Goal: Task Accomplishment & Management: Manage account settings

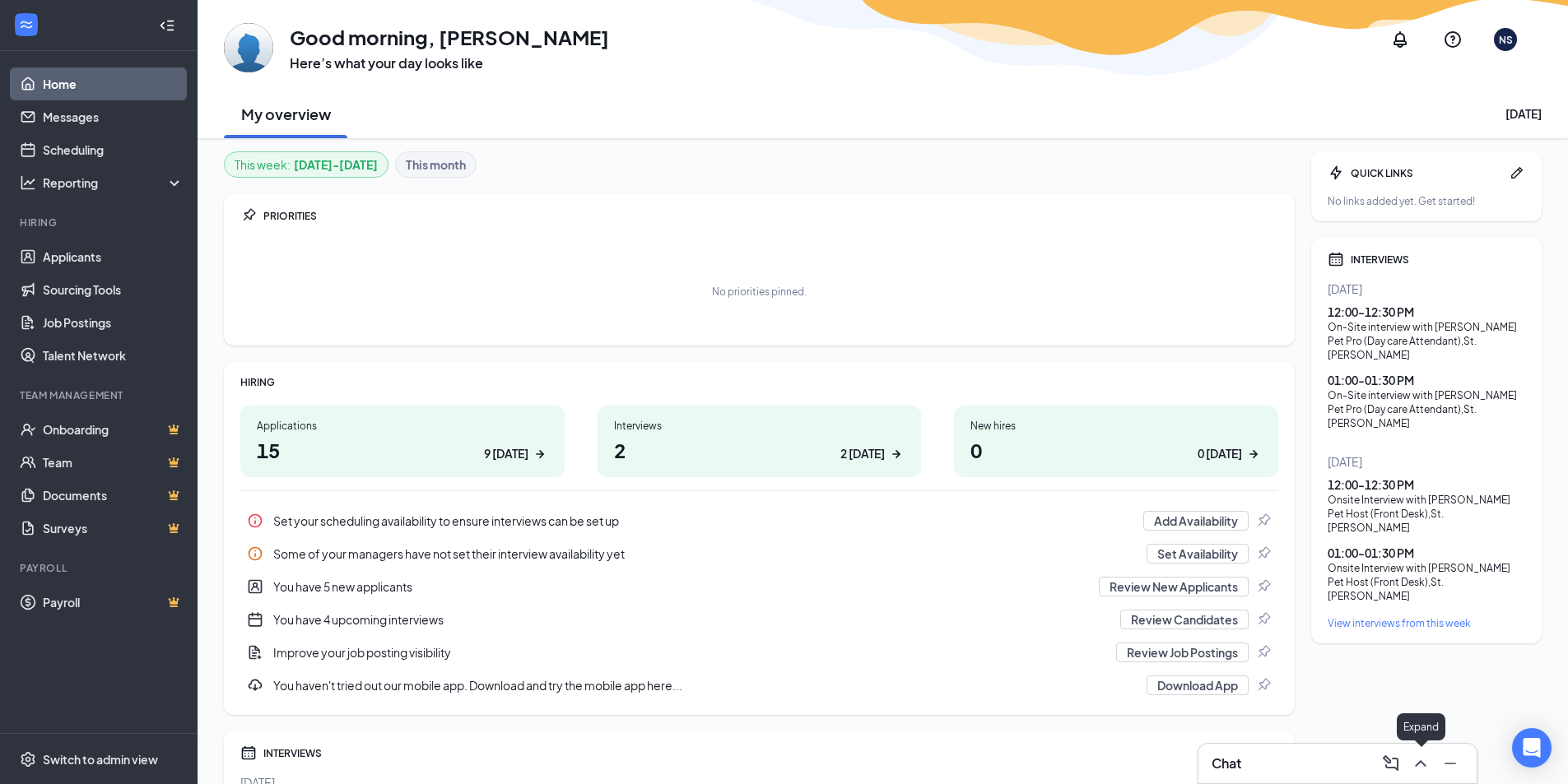
click at [1416, 762] on icon "ChevronUp" at bounding box center [1420, 763] width 19 height 19
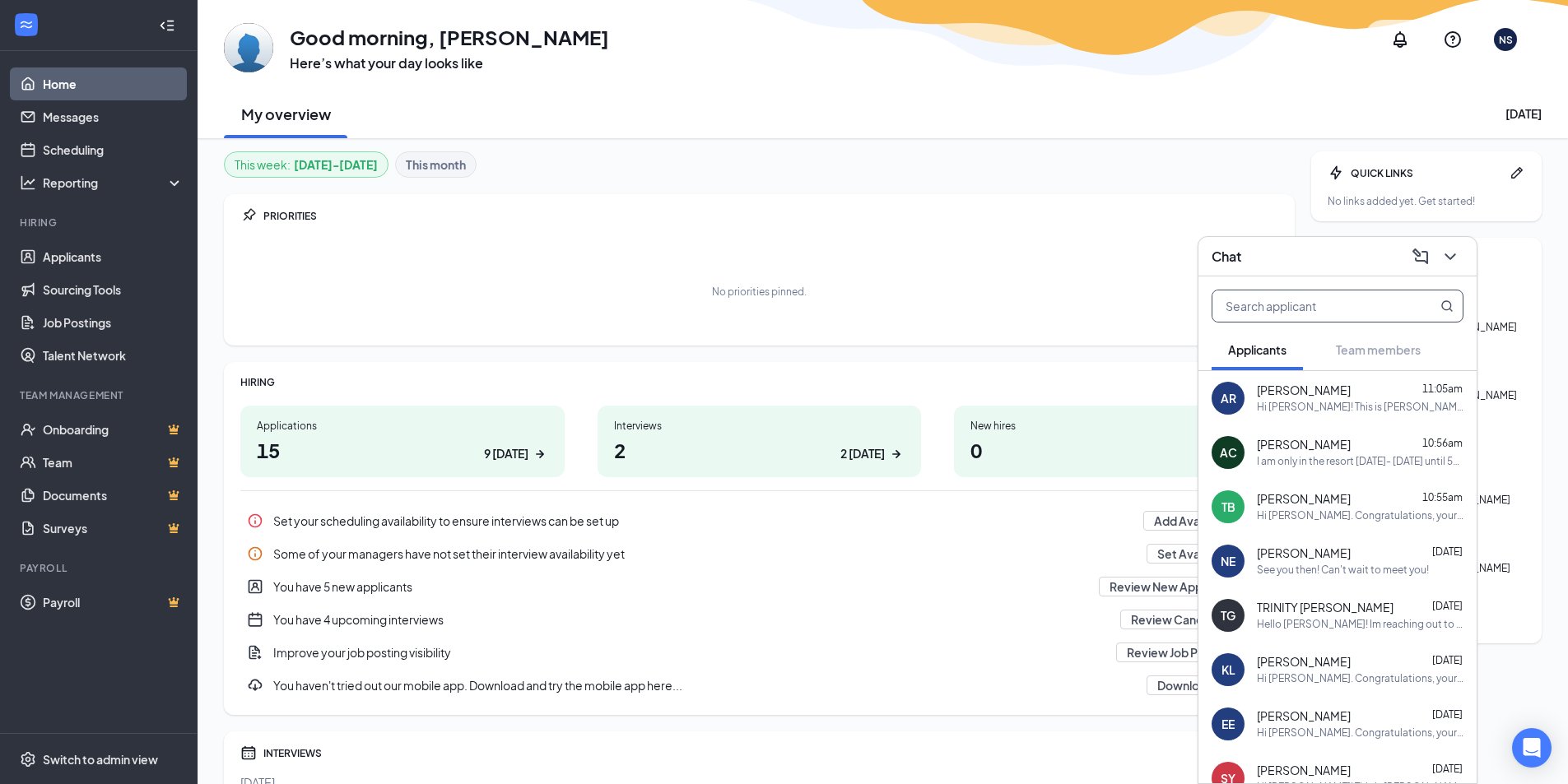
click at [1283, 317] on input "text" at bounding box center [1310, 306] width 195 height 31
click at [97, 115] on link "Messages" at bounding box center [113, 117] width 141 height 33
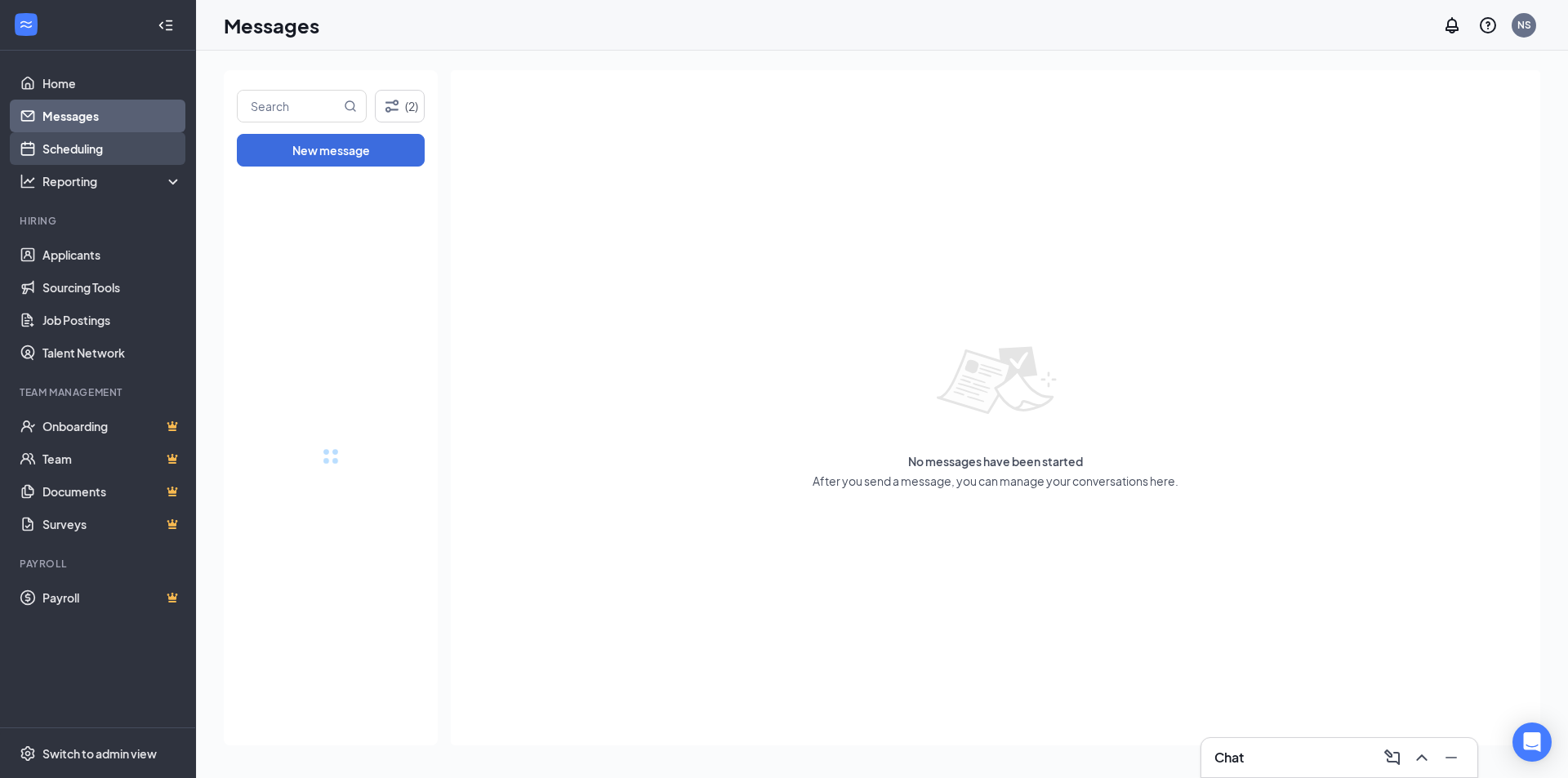
click at [98, 141] on link "Scheduling" at bounding box center [113, 148] width 139 height 33
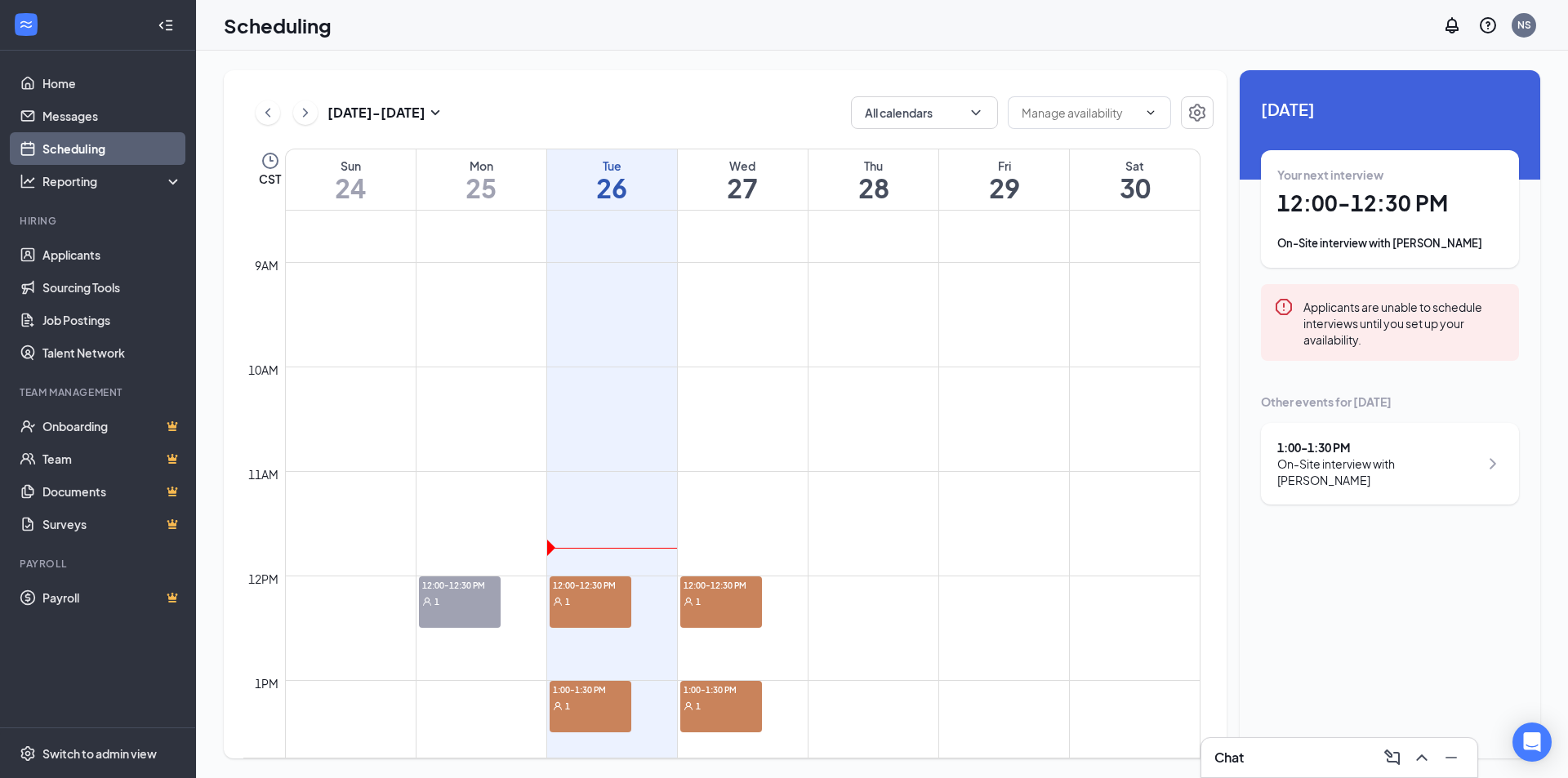
scroll to position [966, 0]
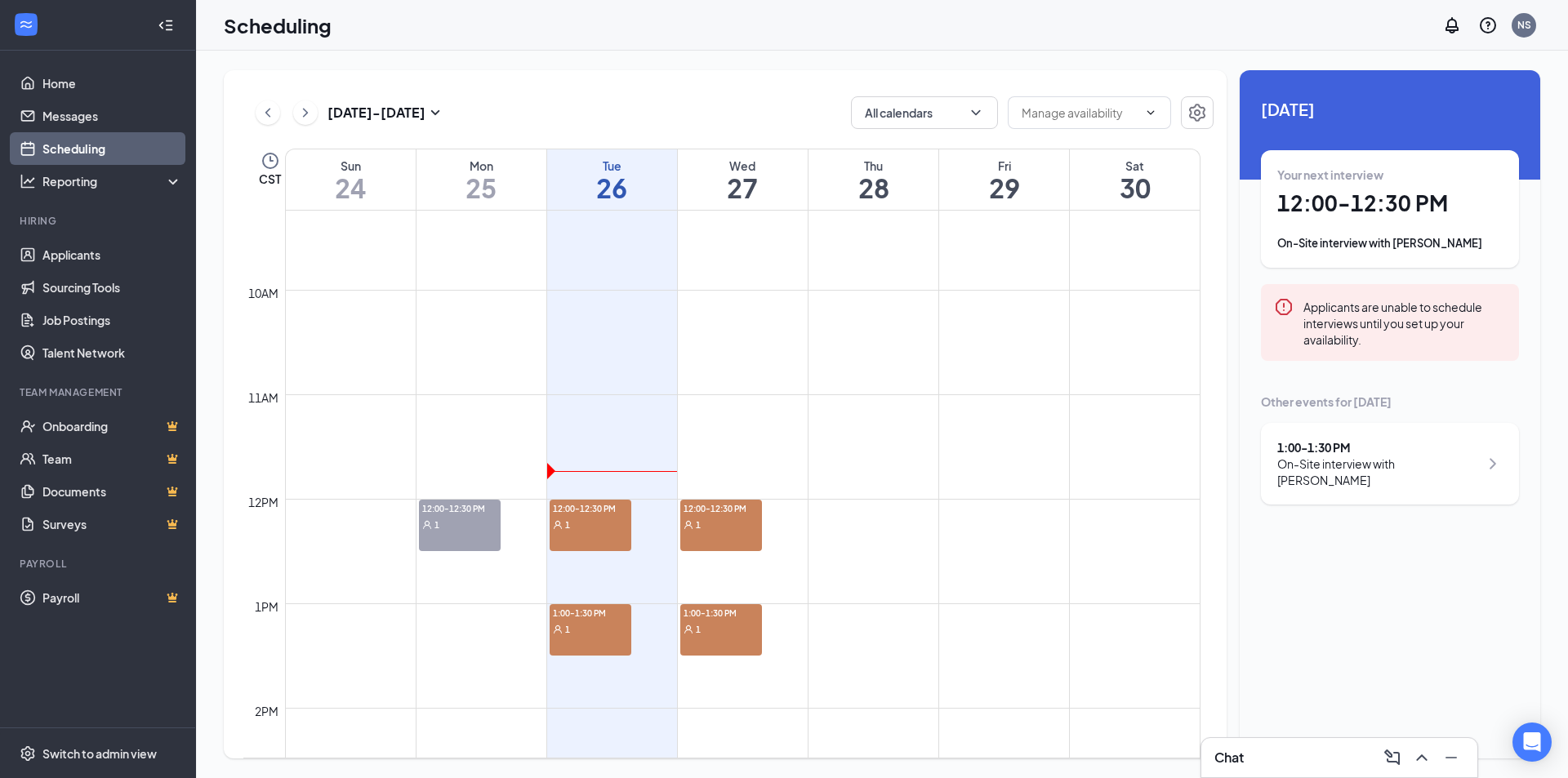
click at [599, 524] on div "1" at bounding box center [590, 523] width 82 height 16
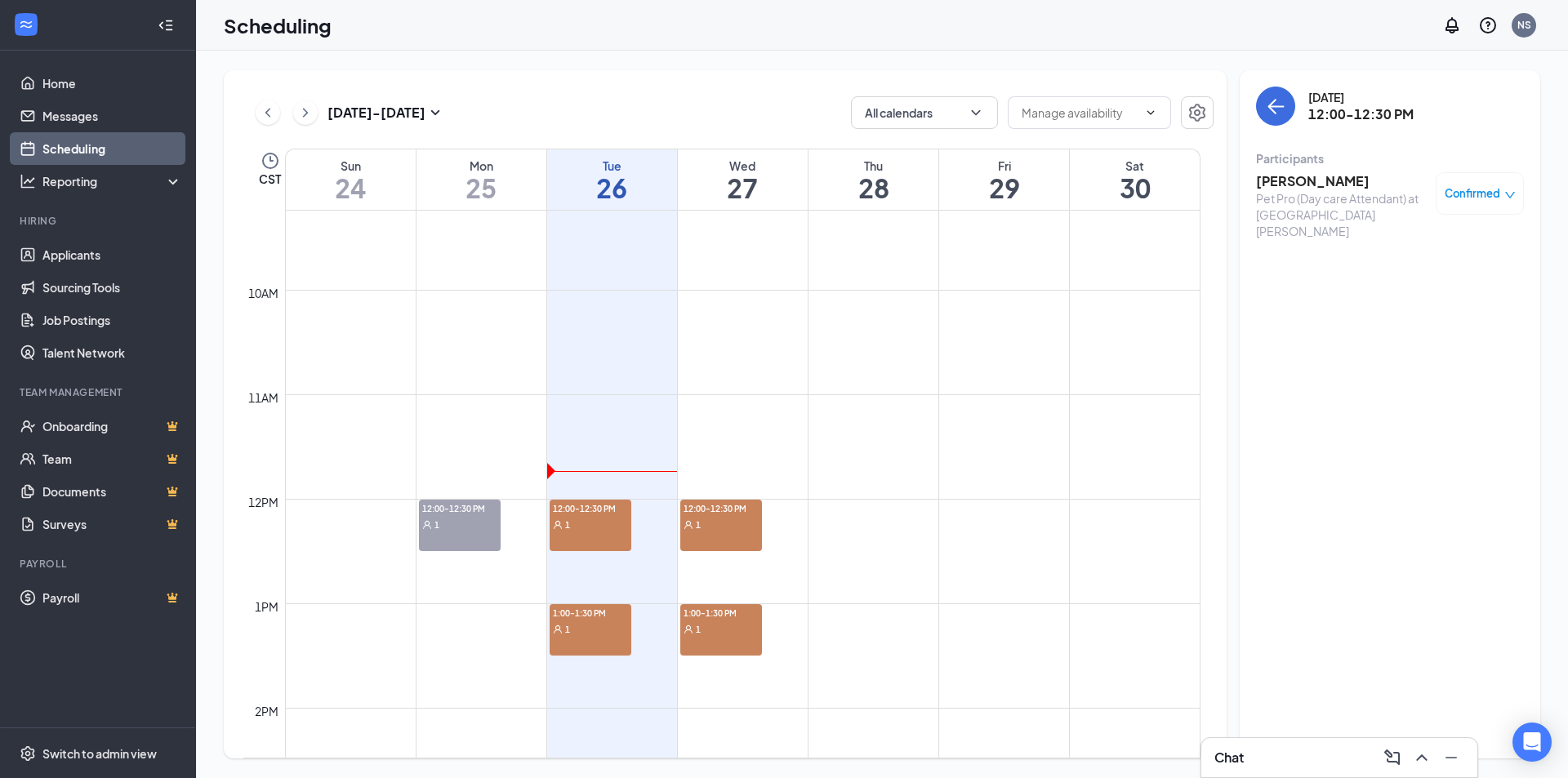
click at [1290, 183] on h3 "[PERSON_NAME]" at bounding box center [1342, 181] width 171 height 18
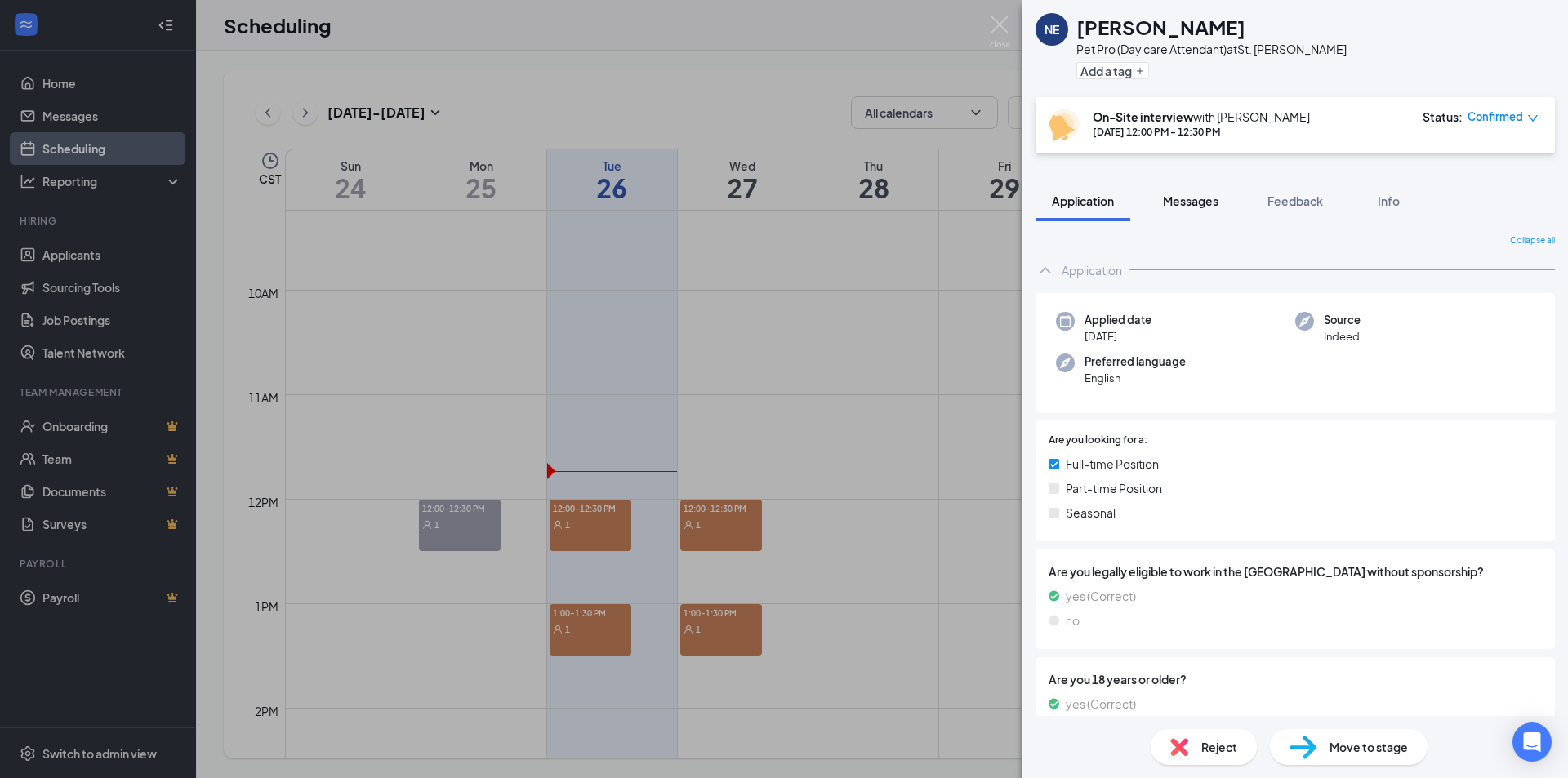
click at [1197, 202] on span "Messages" at bounding box center [1191, 200] width 55 height 14
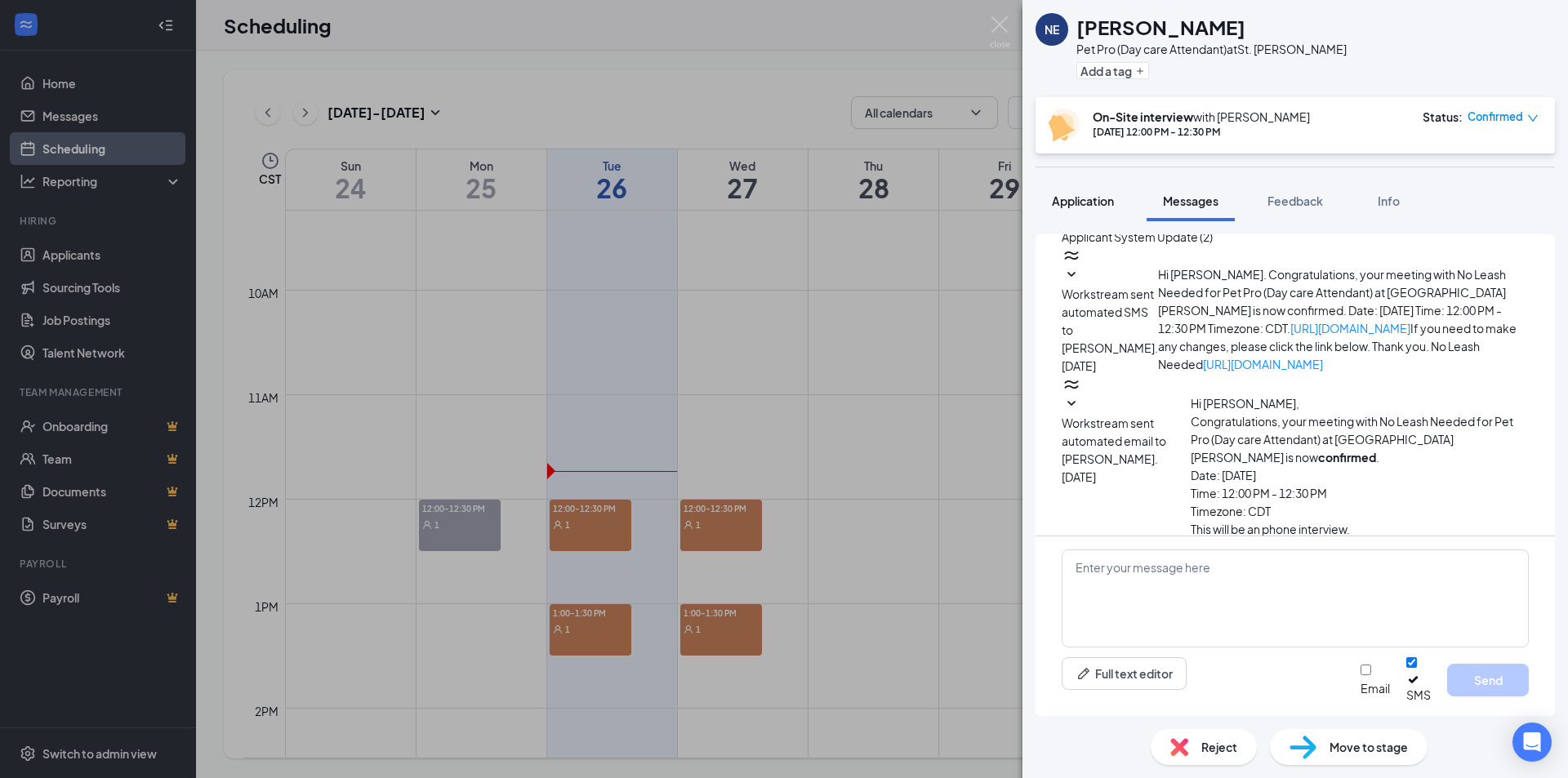
scroll to position [586, 0]
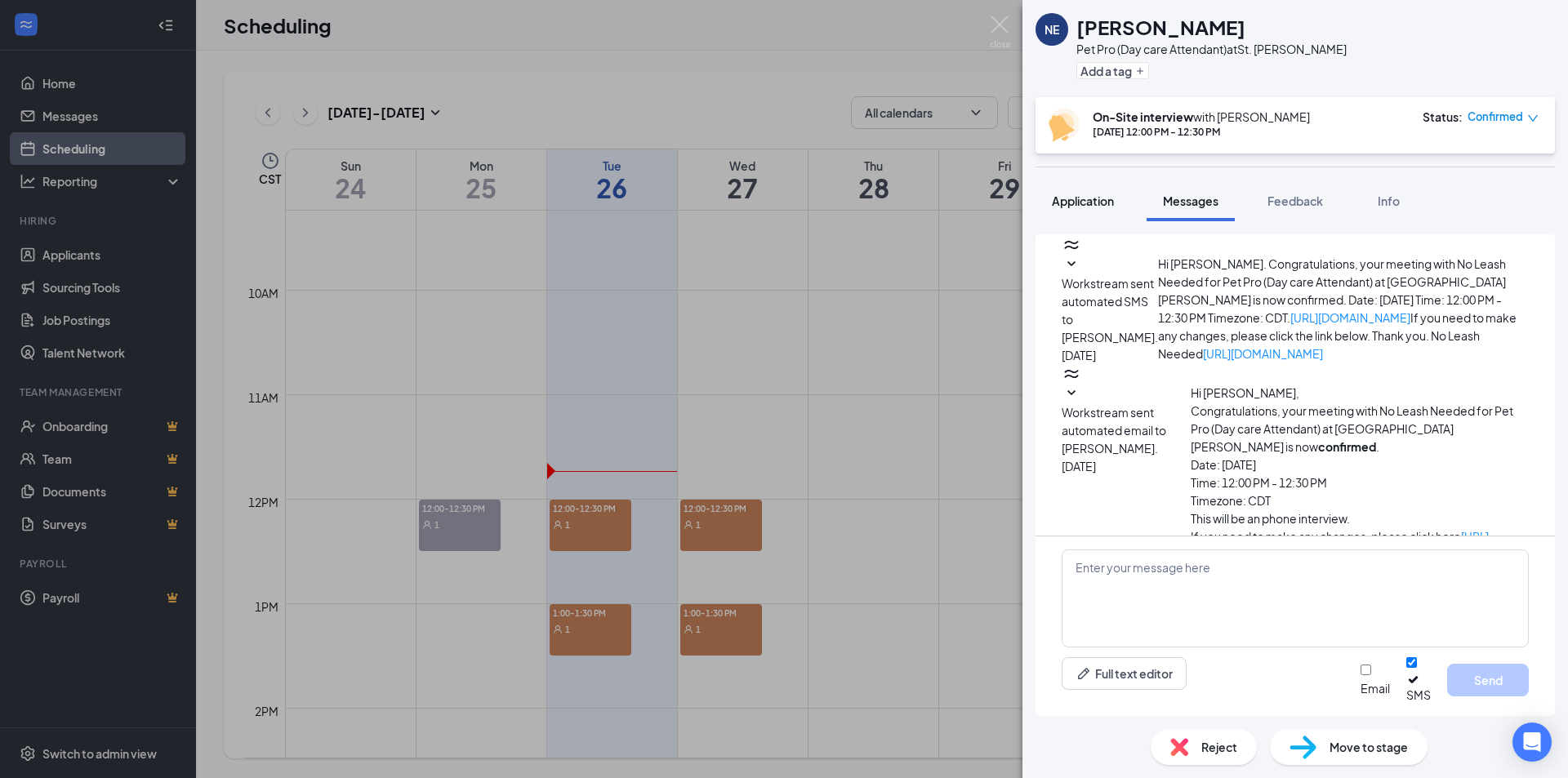
click at [1087, 206] on span "Application" at bounding box center [1083, 200] width 62 height 14
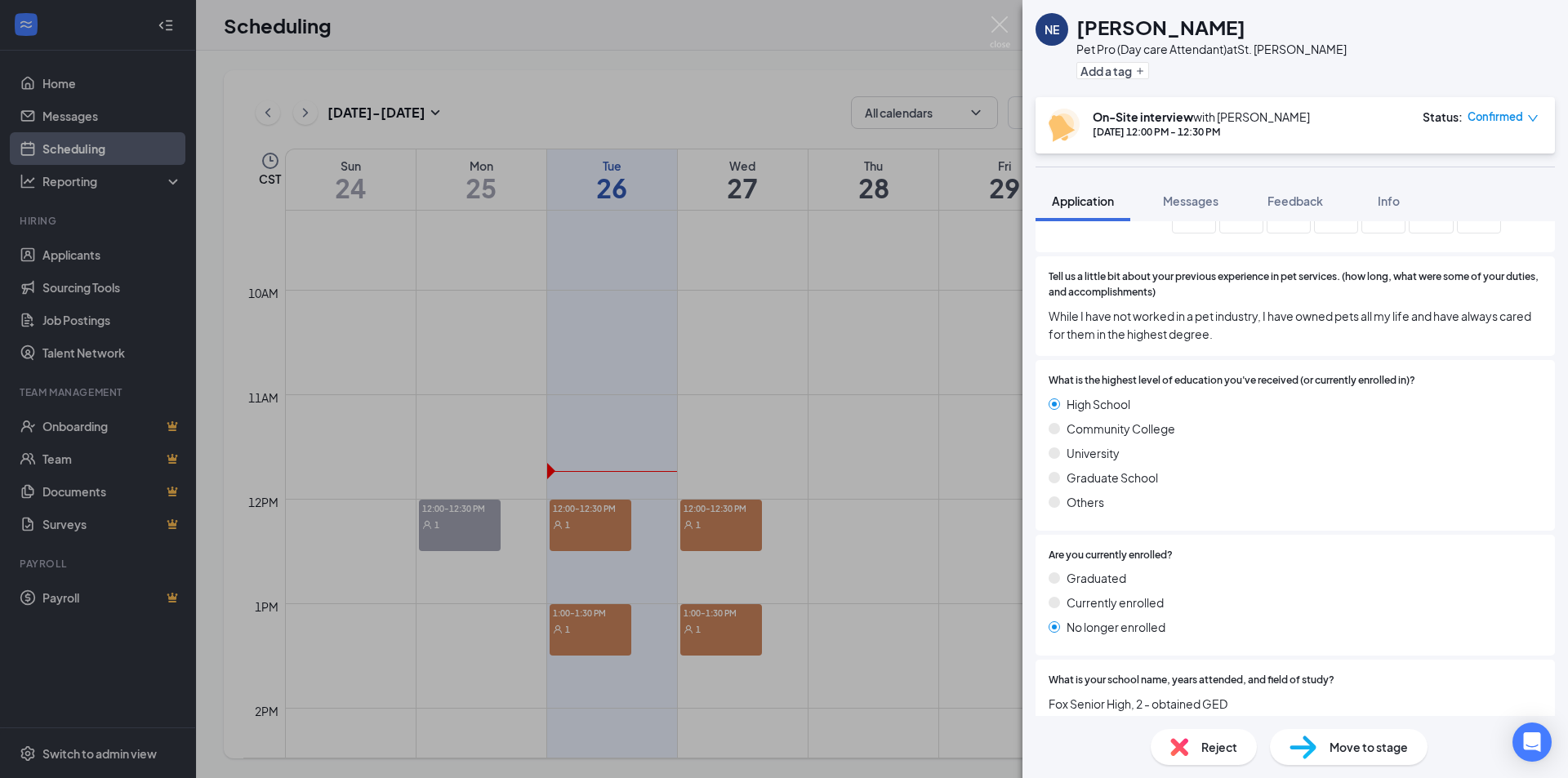
scroll to position [1532, 0]
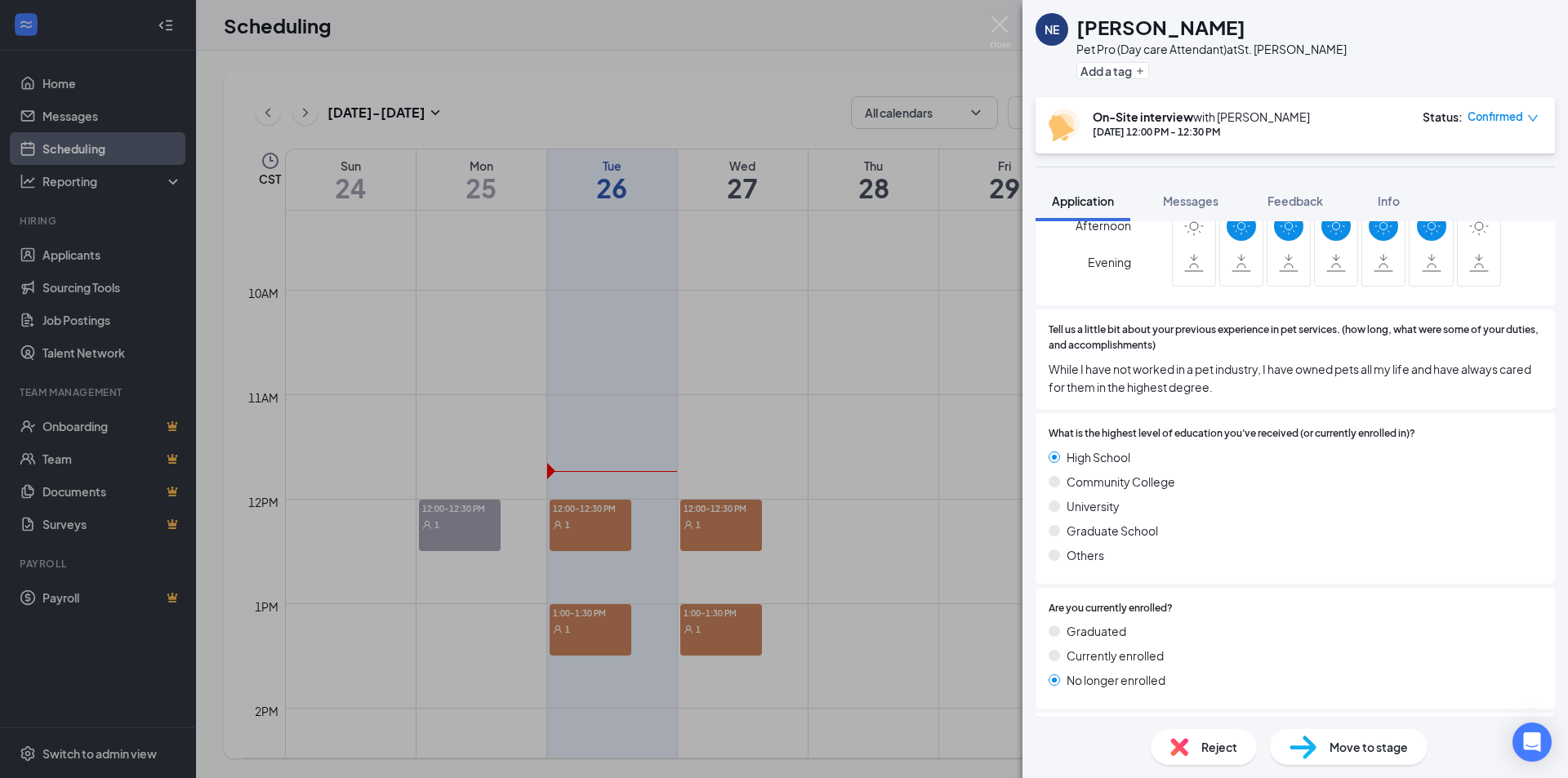
click at [1107, 32] on h1 "[PERSON_NAME]" at bounding box center [1160, 27] width 169 height 28
click at [1058, 35] on div "NE" at bounding box center [1051, 29] width 14 height 16
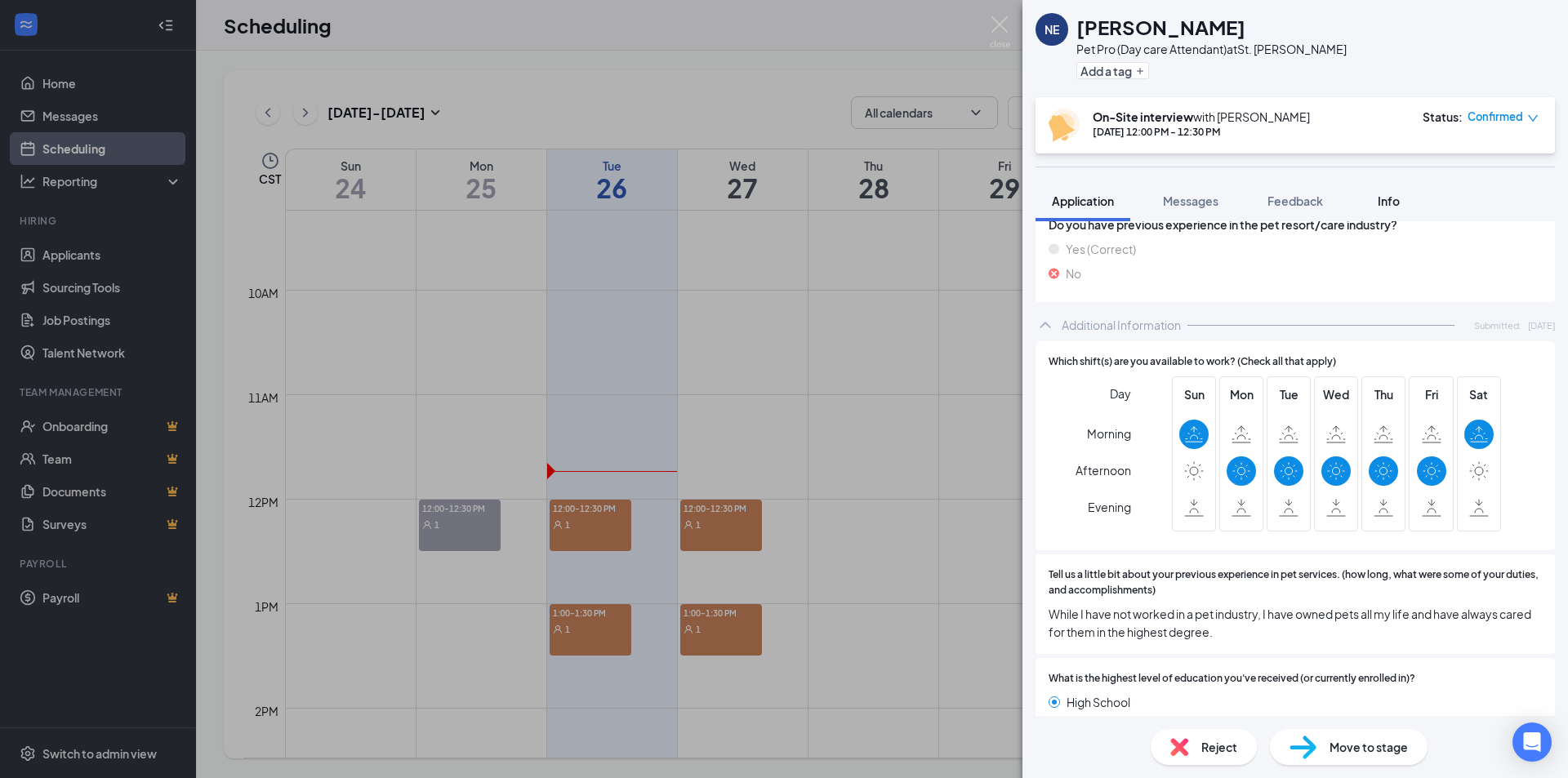
click at [1402, 197] on div "Info" at bounding box center [1388, 200] width 33 height 16
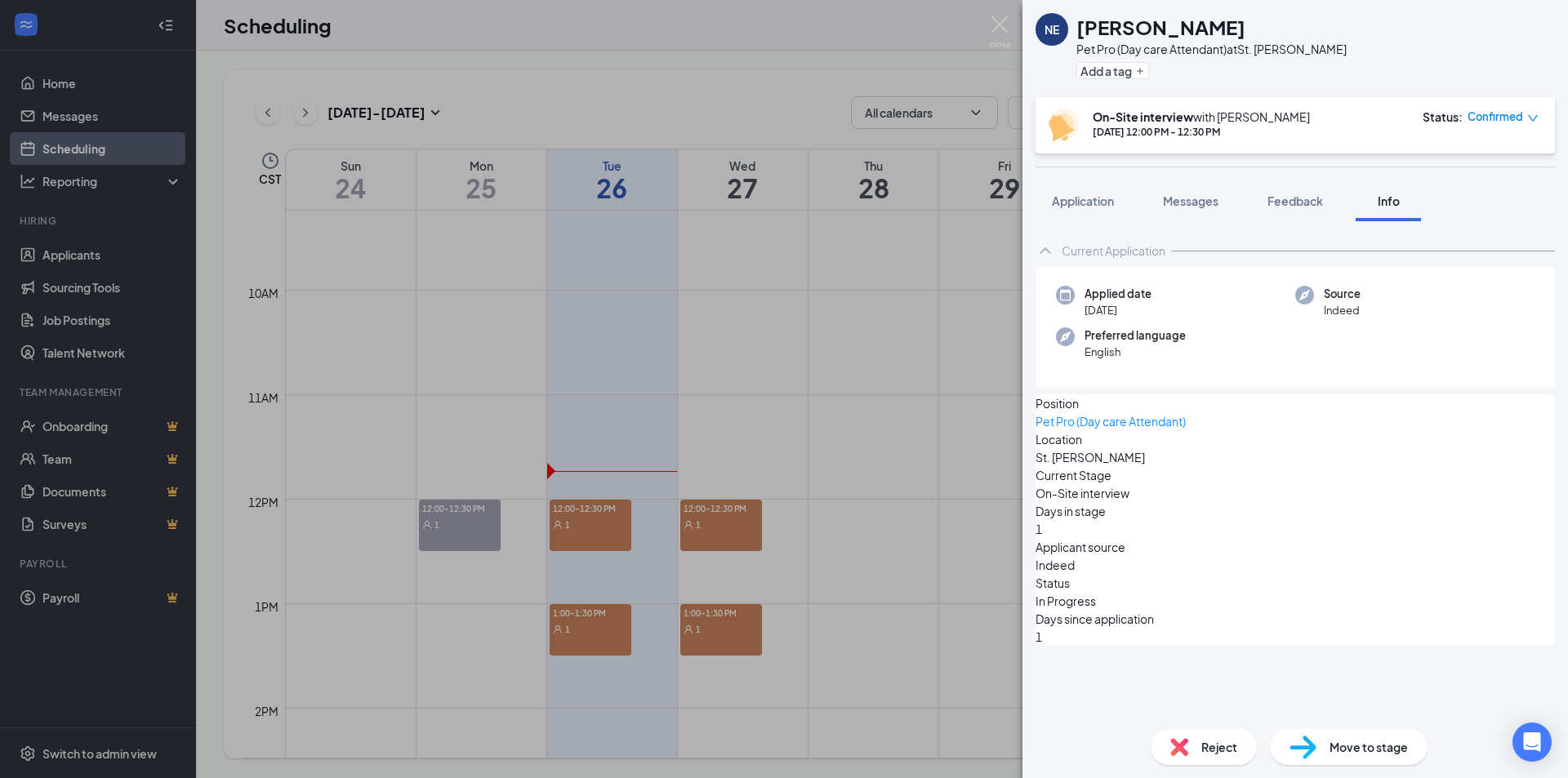
click at [793, 207] on div "NE [PERSON_NAME] Pet Pro (Day care Attendant) at [GEOGRAPHIC_DATA][PERSON_NAME]…" at bounding box center [784, 389] width 1568 height 778
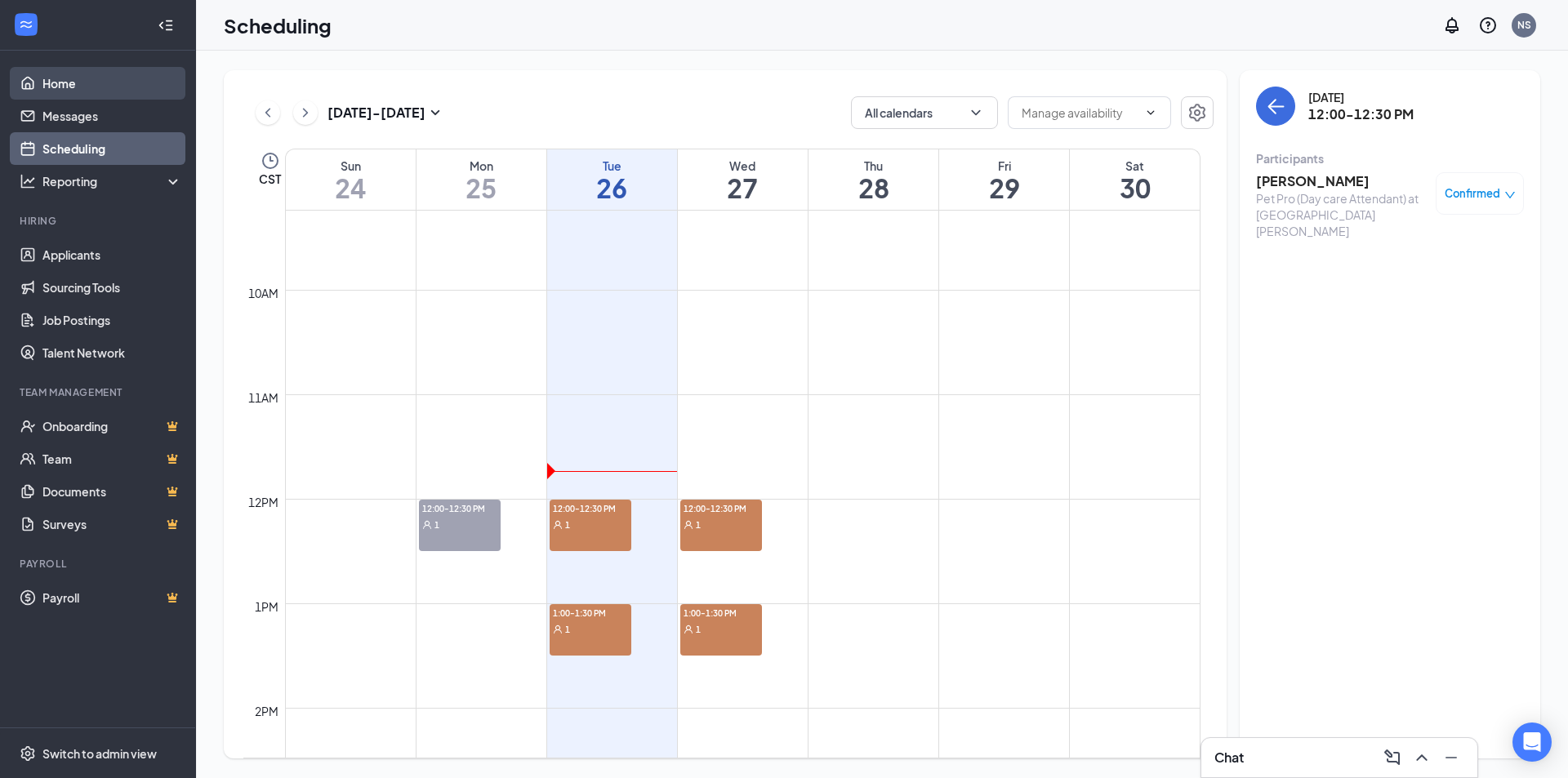
click at [56, 81] on link "Home" at bounding box center [113, 83] width 139 height 33
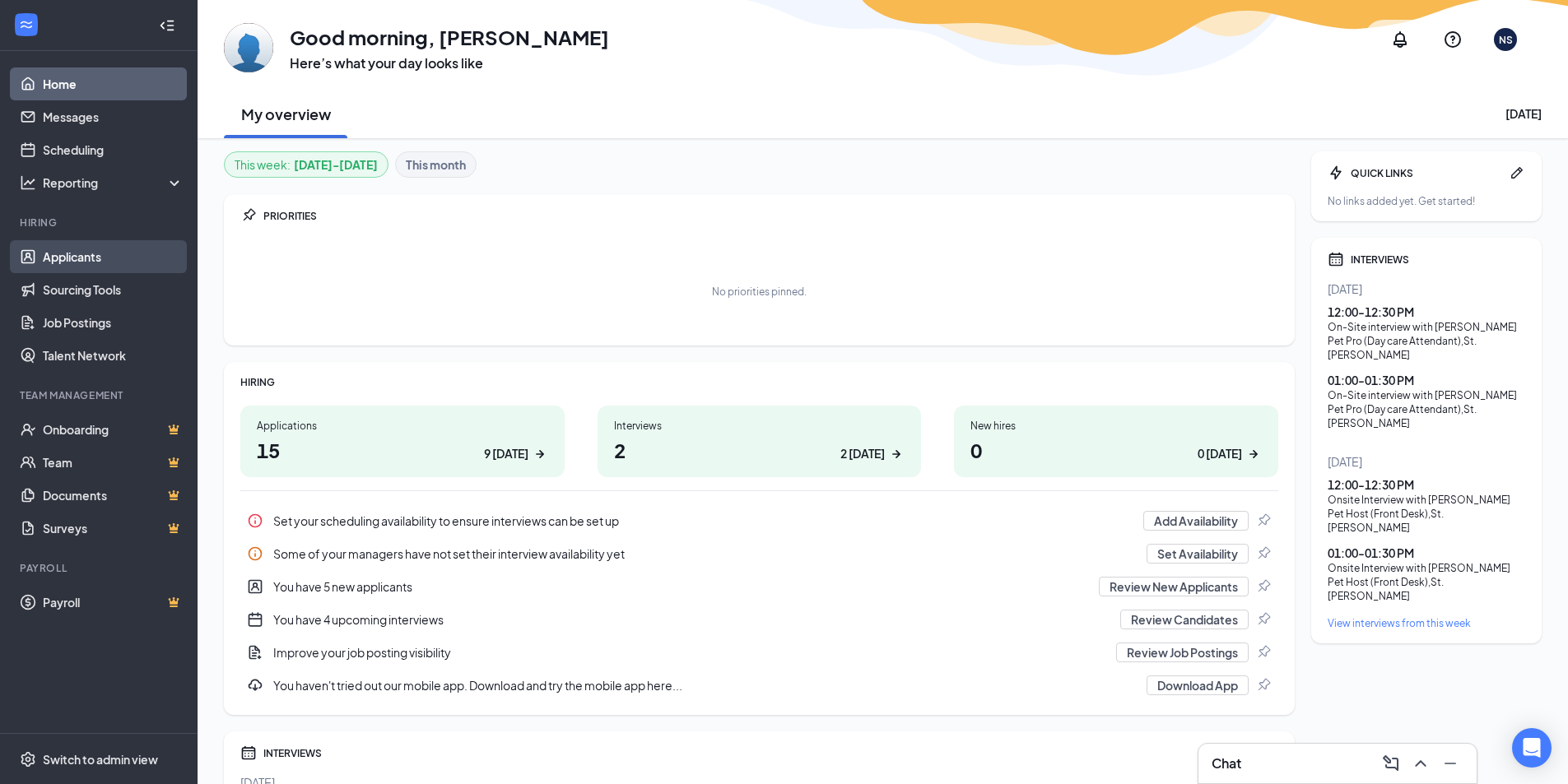
click at [43, 257] on link "Applicants" at bounding box center [113, 257] width 141 height 33
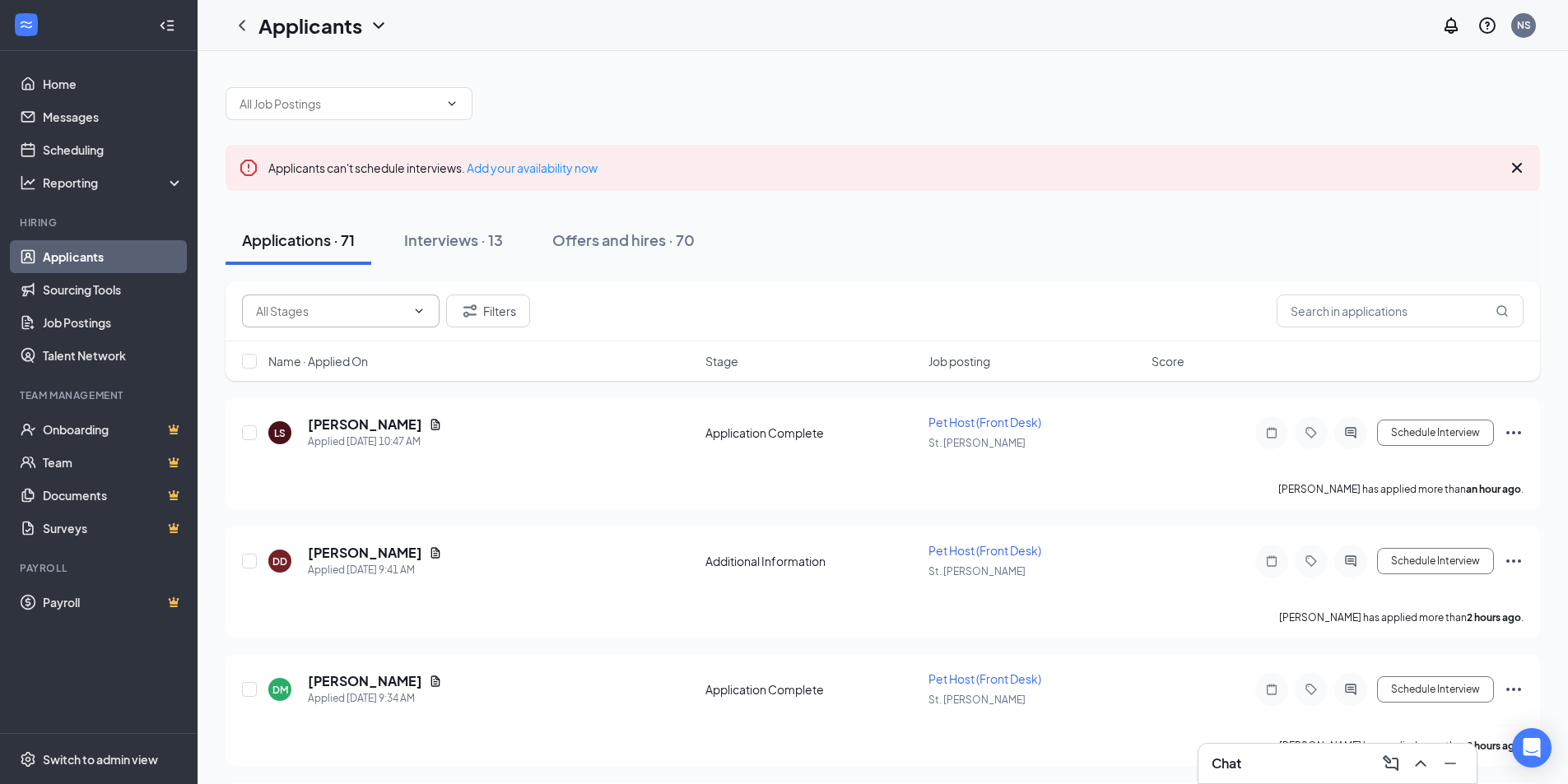
click at [340, 313] on input "text" at bounding box center [330, 311] width 150 height 18
click at [375, 119] on span at bounding box center [349, 103] width 247 height 33
click at [1338, 306] on input "text" at bounding box center [1400, 311] width 247 height 33
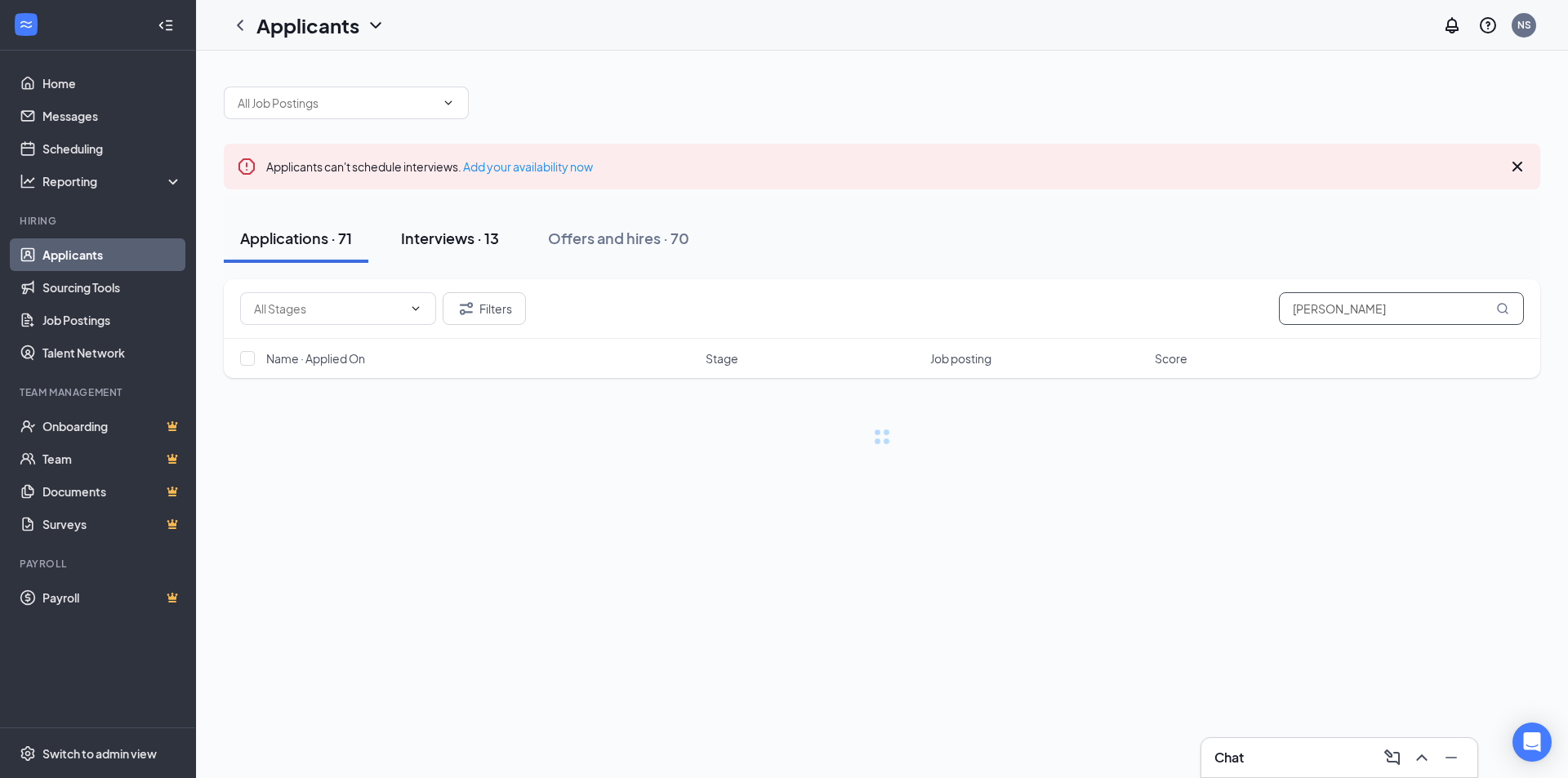
type input "[PERSON_NAME]"
click at [426, 250] on button "Interviews · 13" at bounding box center [450, 239] width 131 height 49
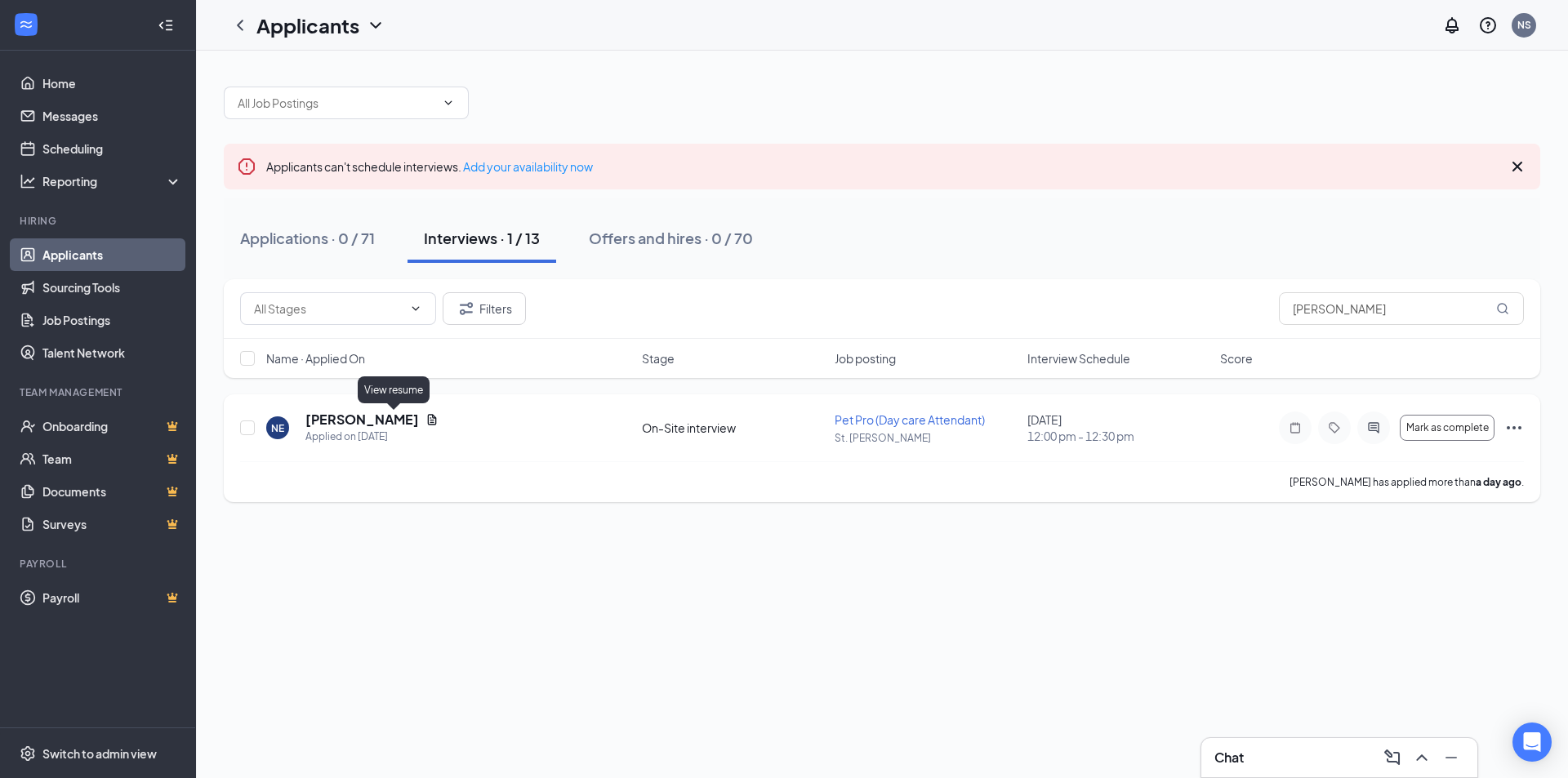
click at [425, 422] on icon "Document" at bounding box center [432, 420] width 13 height 13
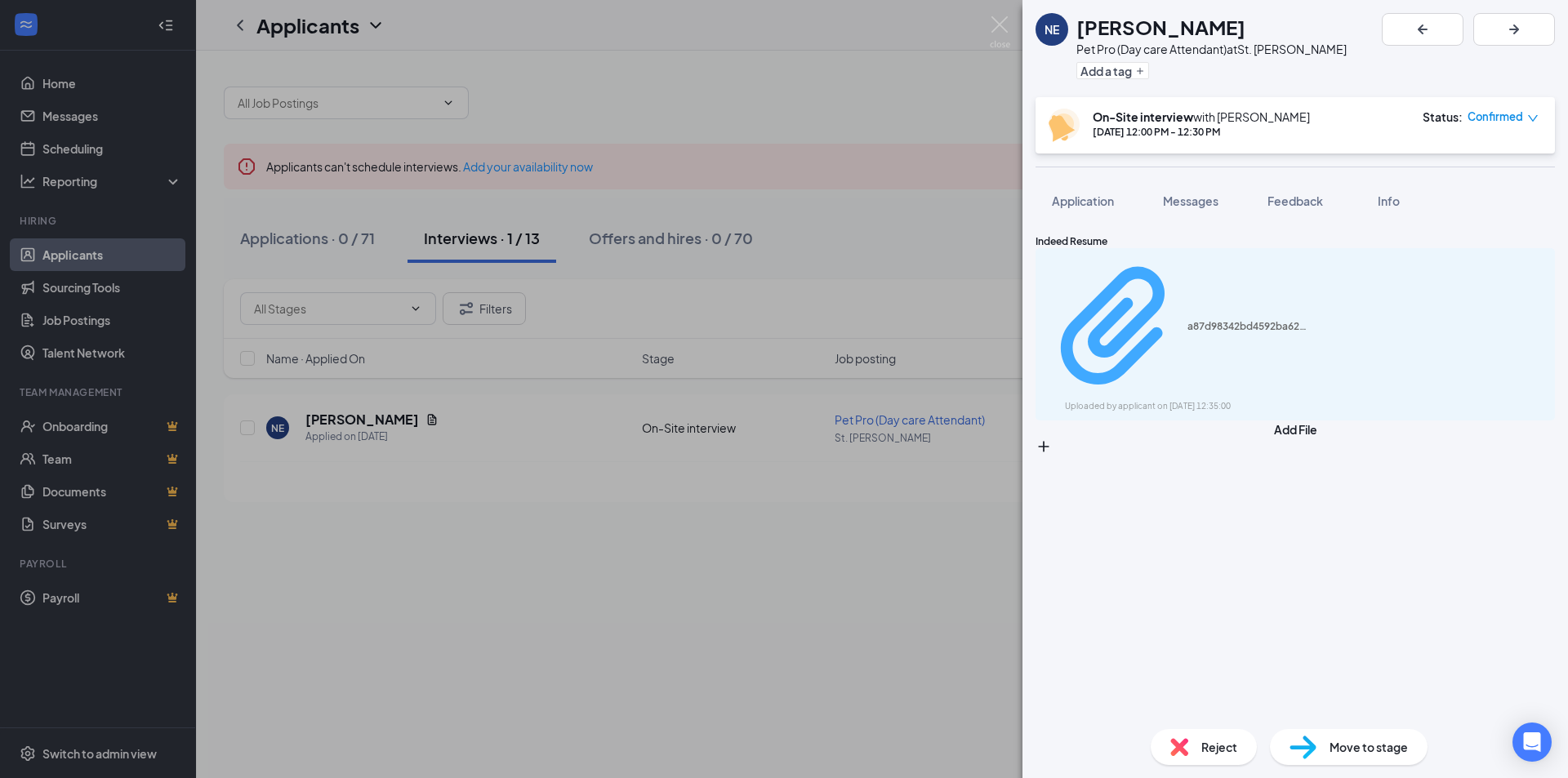
click at [1239, 320] on div "a87d98342bd4592ba629bf788f781f1e.pdf" at bounding box center [1249, 327] width 123 height 13
